Goal: Task Accomplishment & Management: Use online tool/utility

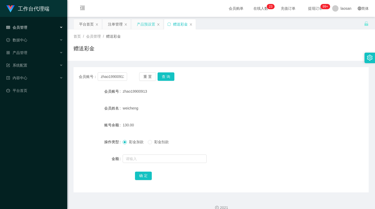
click at [138, 22] on div "产品预设置" at bounding box center [146, 24] width 18 height 10
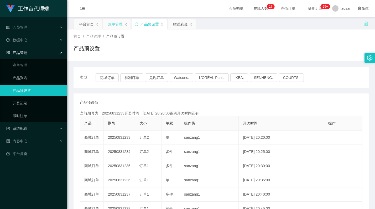
click at [110, 21] on div "注单管理" at bounding box center [115, 24] width 15 height 10
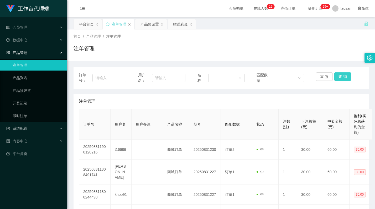
click at [337, 79] on button "查 询" at bounding box center [342, 76] width 17 height 8
click at [341, 77] on button "查 询" at bounding box center [342, 76] width 17 height 8
click at [343, 76] on button "查 询" at bounding box center [342, 76] width 17 height 8
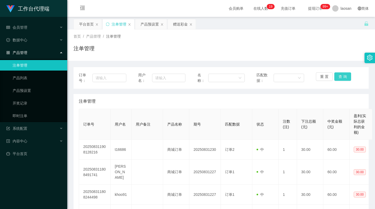
click at [343, 76] on button "查 询" at bounding box center [342, 76] width 17 height 8
click at [343, 76] on button "查 询" at bounding box center [345, 76] width 23 height 8
click at [303, 54] on div "注单管理" at bounding box center [221, 50] width 295 height 12
click at [340, 76] on button "查 询" at bounding box center [342, 76] width 17 height 8
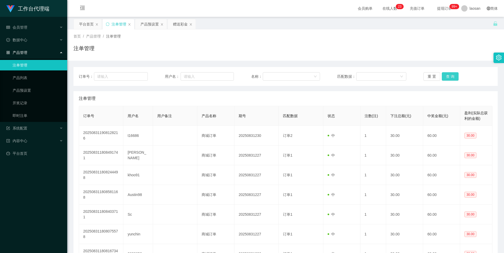
click at [375, 79] on button "查 询" at bounding box center [450, 76] width 17 height 8
click at [375, 76] on button "查 询" at bounding box center [450, 76] width 17 height 8
click at [375, 76] on button "查 询" at bounding box center [453, 76] width 23 height 8
click at [375, 76] on div "重 置 查 询" at bounding box center [458, 76] width 69 height 8
click at [375, 76] on button "查 询" at bounding box center [450, 76] width 17 height 8
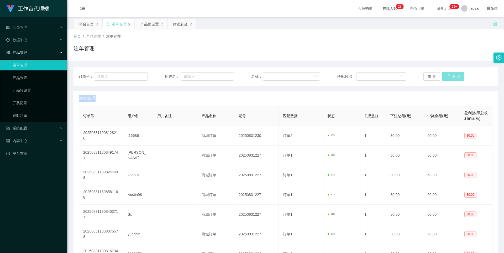
click at [375, 76] on div "重 置 查 询" at bounding box center [458, 76] width 69 height 8
click at [375, 76] on button "查 询" at bounding box center [453, 76] width 23 height 8
click at [375, 76] on div "重 置 查 询" at bounding box center [458, 76] width 69 height 8
click at [375, 76] on button "查 询" at bounding box center [450, 76] width 17 height 8
click at [375, 76] on div "重 置 查 询" at bounding box center [458, 76] width 69 height 8
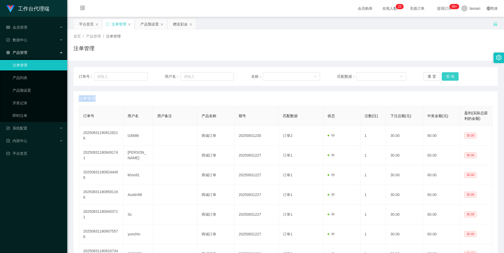
click at [375, 76] on button "查 询" at bounding box center [450, 76] width 17 height 8
click at [375, 76] on button "查 询" at bounding box center [453, 76] width 23 height 8
click at [375, 40] on div "首页 / 产品管理 / 注单管理 / 注单管理" at bounding box center [286, 45] width 424 height 23
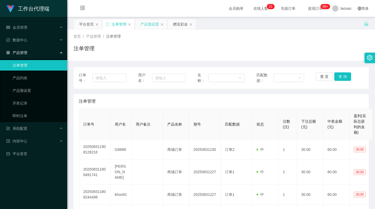
click at [153, 24] on div "产品预设置" at bounding box center [150, 24] width 18 height 10
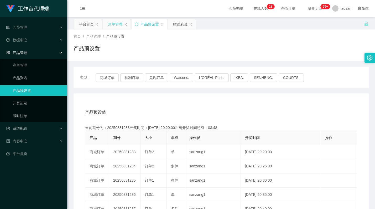
click at [112, 26] on div "注单管理" at bounding box center [115, 24] width 15 height 10
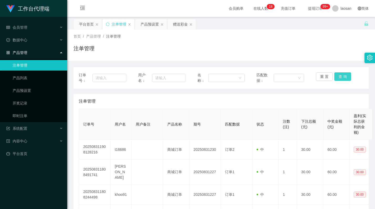
click at [342, 75] on button "查 询" at bounding box center [342, 76] width 17 height 8
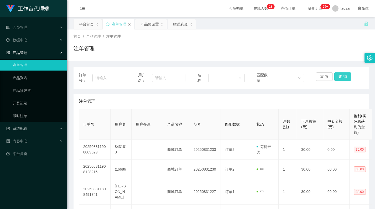
click at [342, 75] on button "查 询" at bounding box center [342, 76] width 17 height 8
